Goal: Find specific page/section: Find specific page/section

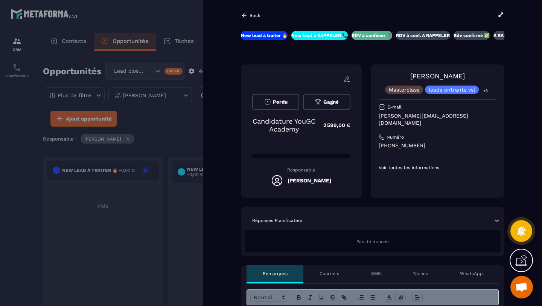
scroll to position [341, 0]
click at [501, 14] on icon at bounding box center [501, 14] width 5 height 4
click at [248, 13] on div "Back" at bounding box center [251, 15] width 20 height 7
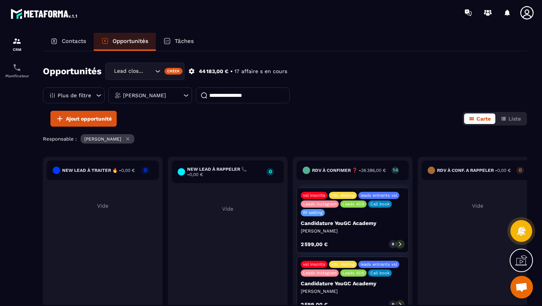
scroll to position [135, 0]
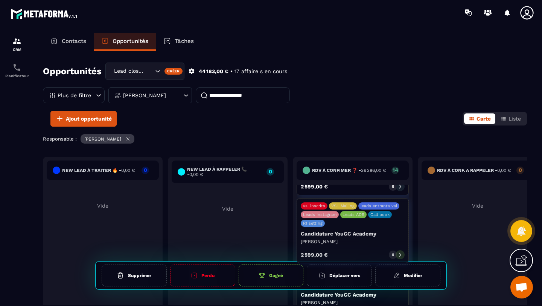
click at [400, 253] on icon at bounding box center [400, 255] width 2 height 4
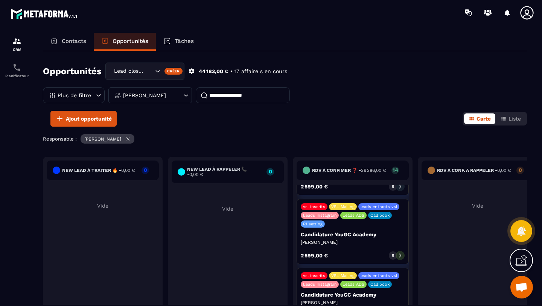
click at [400, 253] on icon at bounding box center [400, 255] width 2 height 4
click at [400, 253] on icon at bounding box center [399, 255] width 5 height 5
